Goal: Task Accomplishment & Management: Use online tool/utility

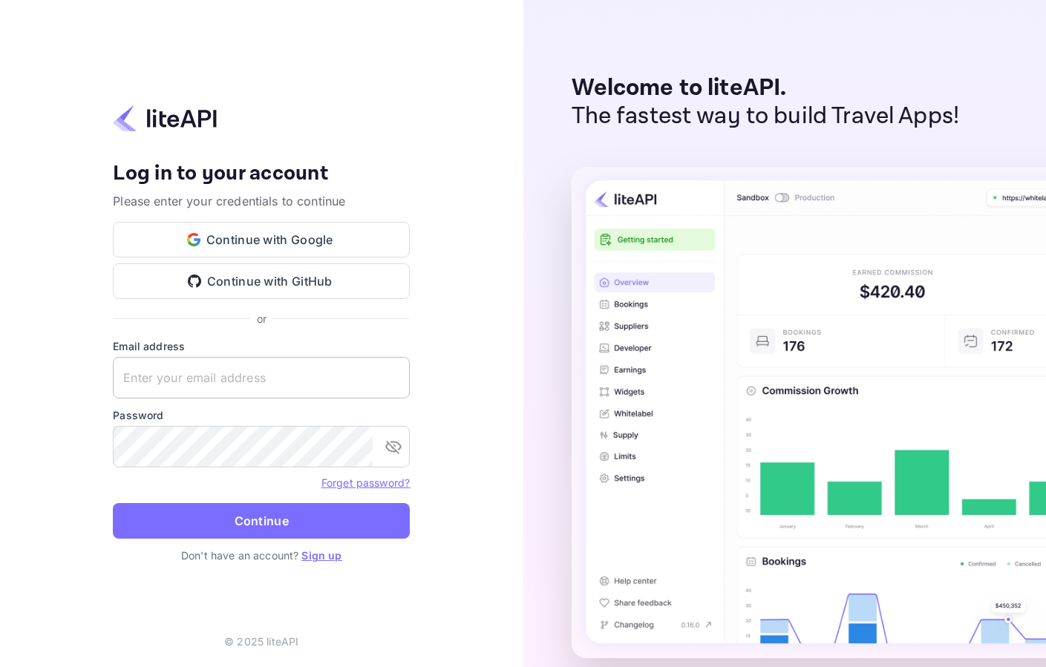
click at [232, 370] on input "text" at bounding box center [261, 378] width 297 height 42
paste input "[EMAIL_ADDRESS][DOMAIN_NAME]"
type input "[EMAIL_ADDRESS][DOMAIN_NAME]"
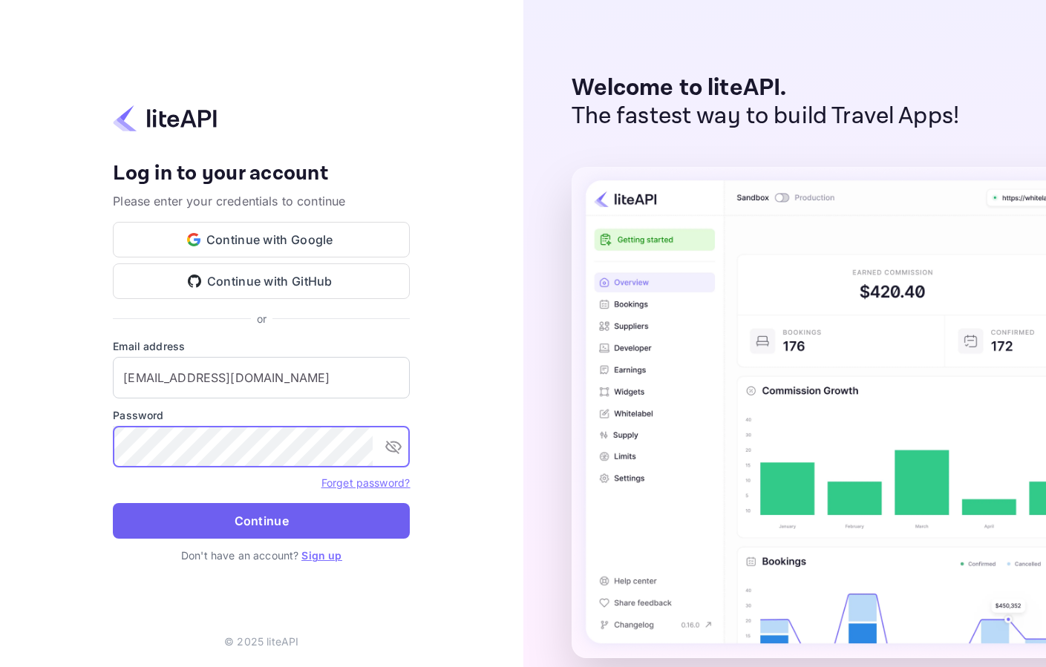
click at [270, 523] on button "Continue" at bounding box center [261, 521] width 297 height 36
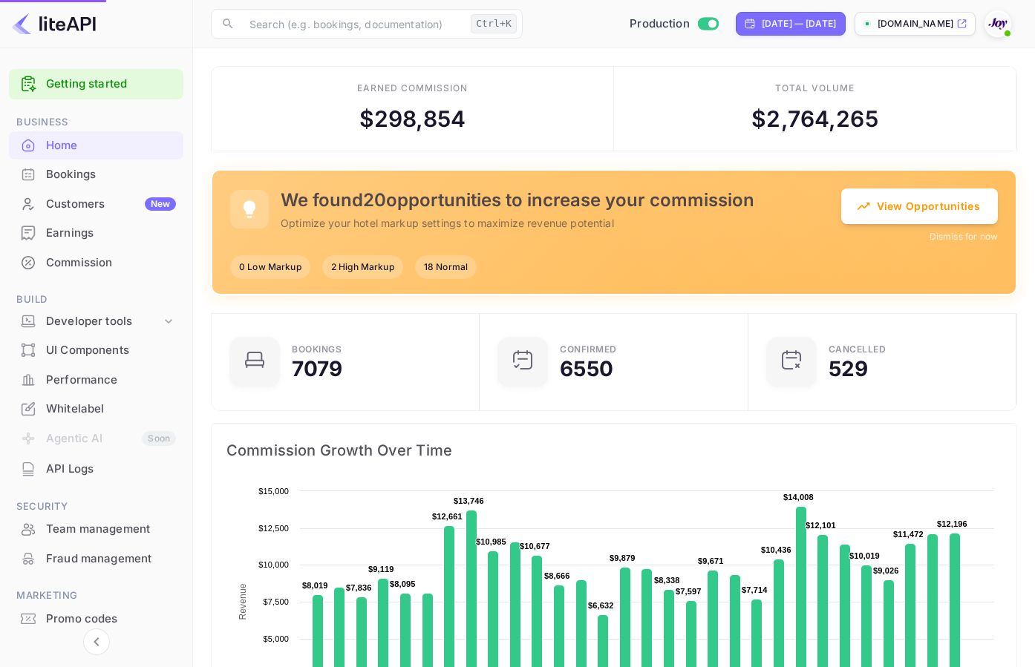
click at [96, 174] on div "Bookings" at bounding box center [111, 174] width 130 height 17
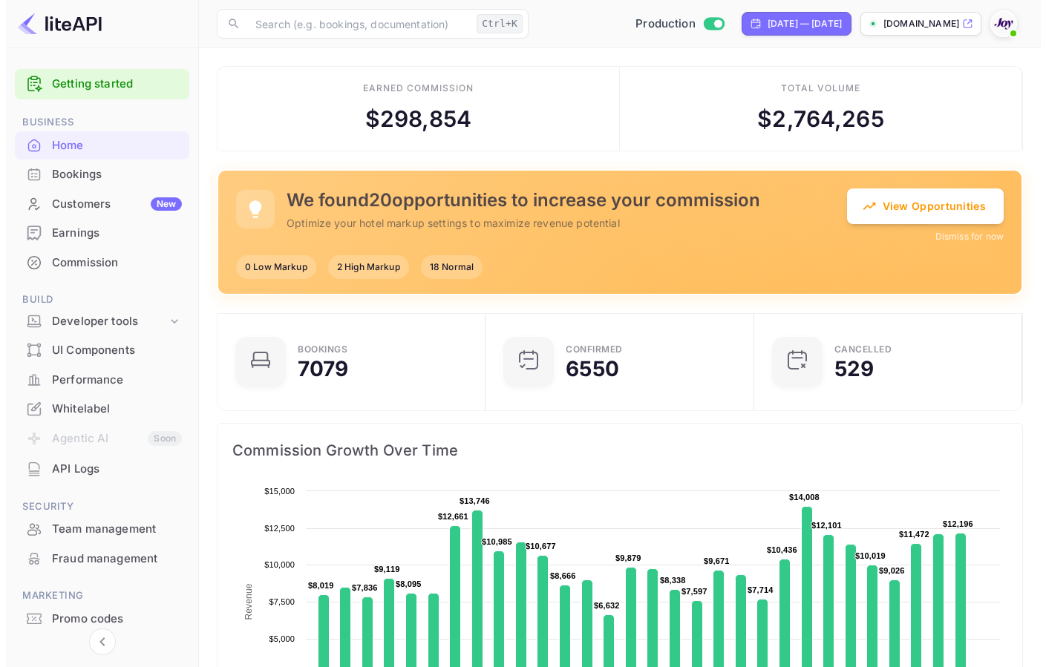
scroll to position [230, 249]
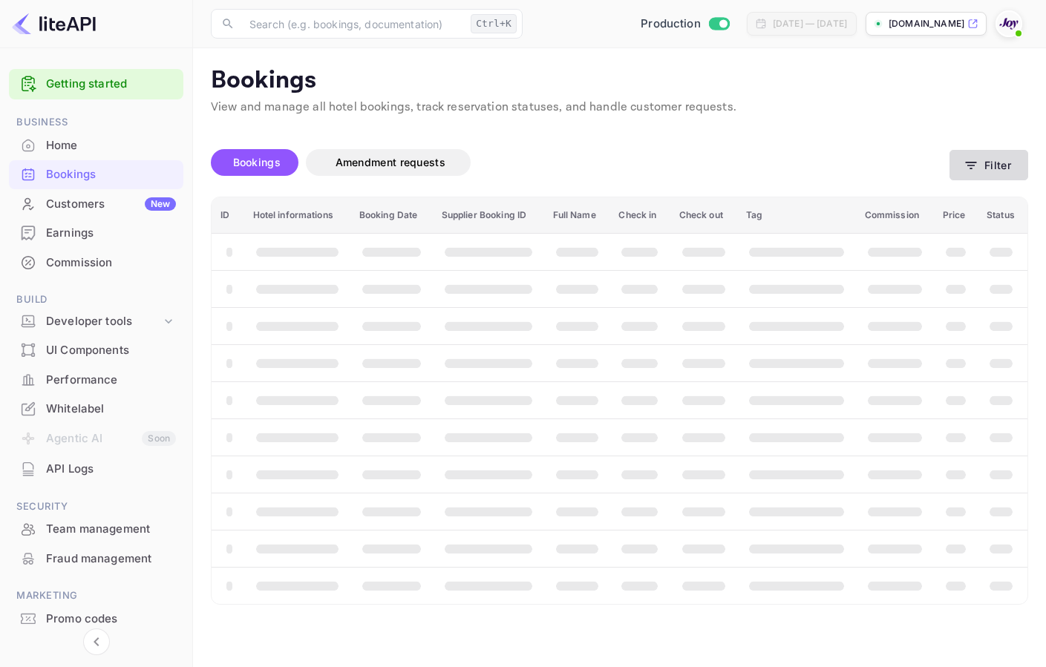
click at [984, 163] on button "Filter" at bounding box center [989, 165] width 79 height 30
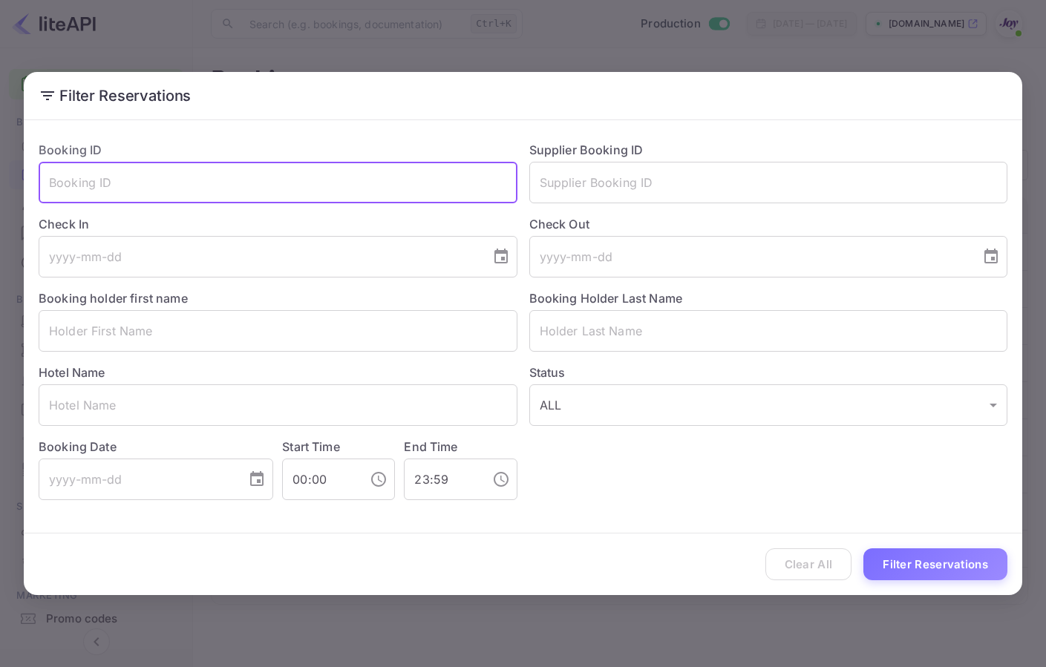
click at [262, 195] on input "text" at bounding box center [278, 183] width 479 height 42
paste input "8640b628e9"
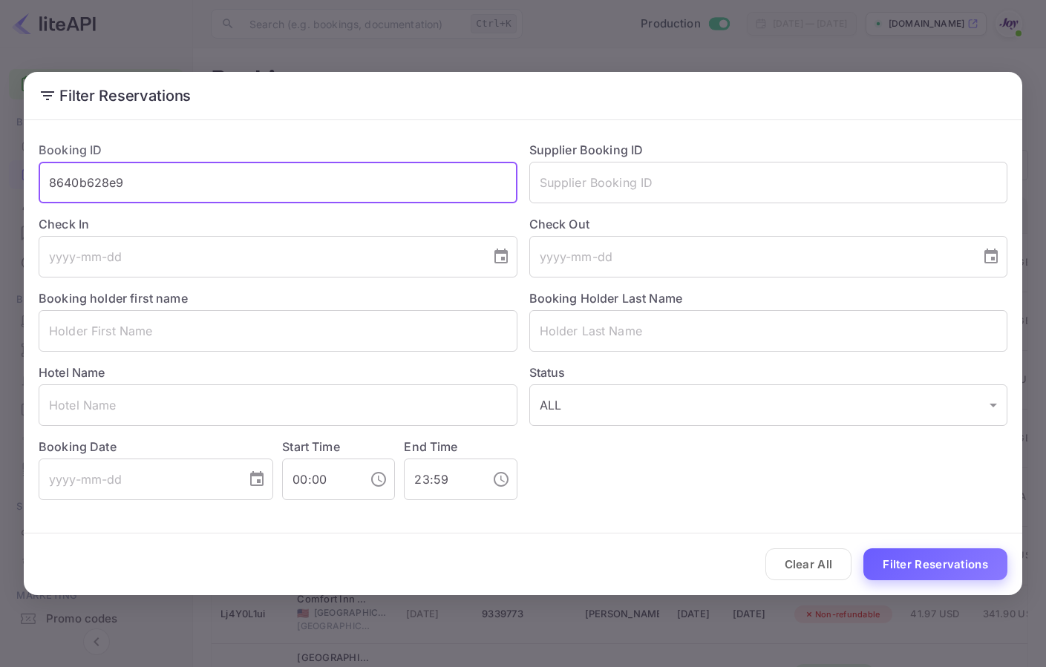
type input "8640b628e9"
click at [956, 562] on button "Filter Reservations" at bounding box center [935, 565] width 144 height 32
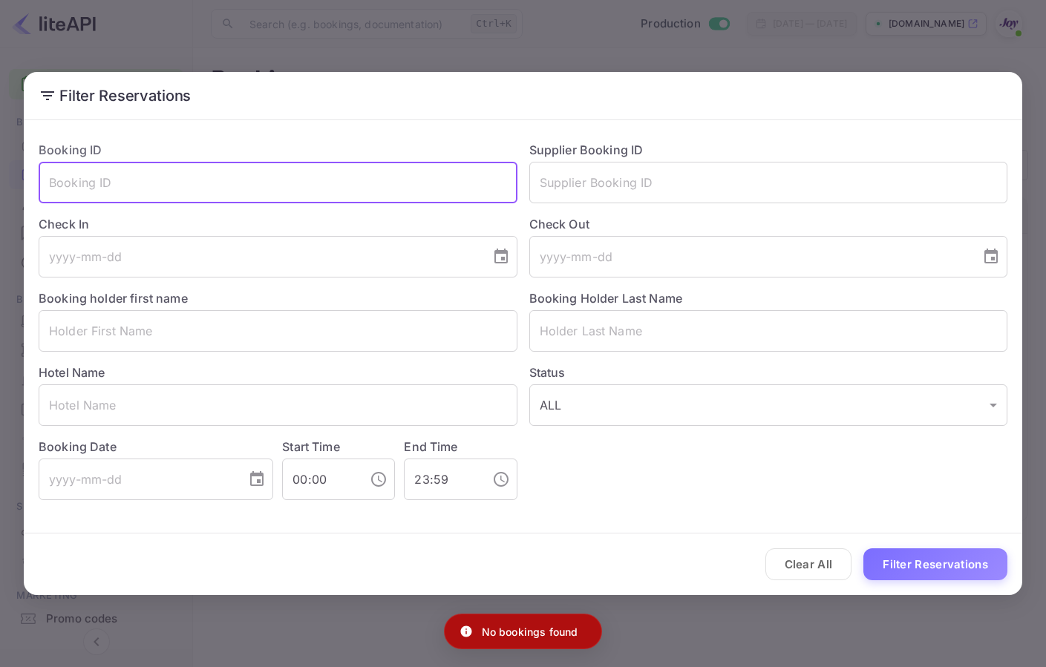
drag, startPoint x: 153, startPoint y: 190, endPoint x: -3, endPoint y: 176, distance: 156.6
click at [0, 176] on html "Getting started Business Home Bookings Customers New Earnings Commission Build …" at bounding box center [523, 333] width 1046 height 667
click at [708, 198] on input "text" at bounding box center [768, 183] width 479 height 42
